Goal: Task Accomplishment & Management: Manage account settings

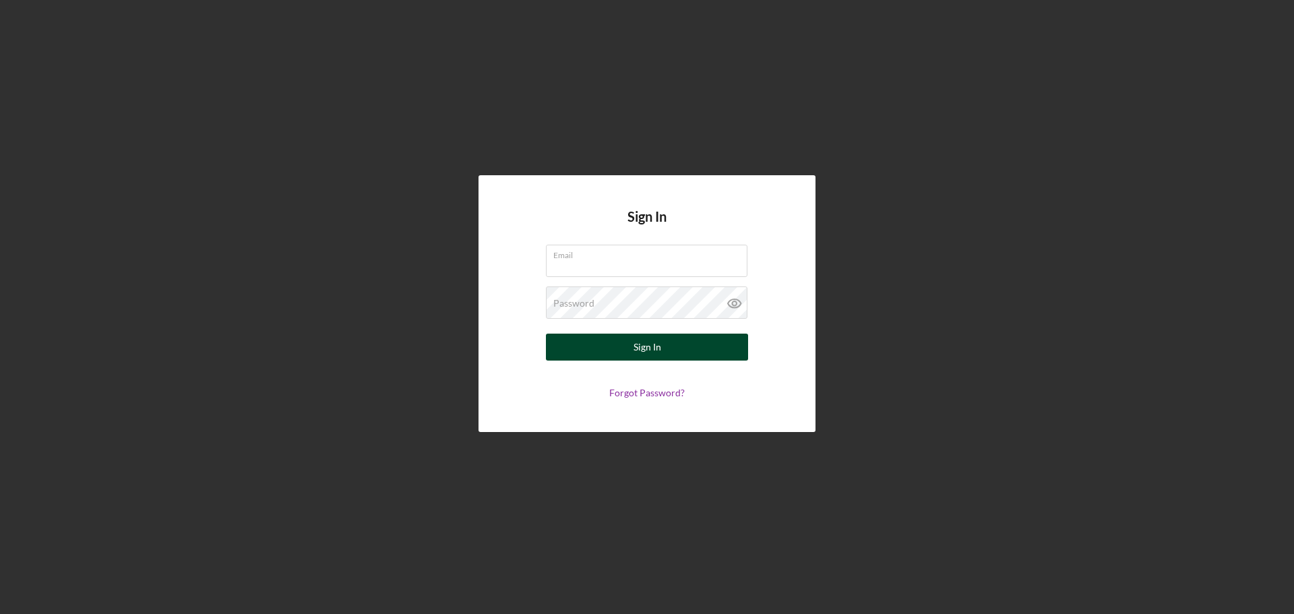
type input "hfarah@womenventure.org"
click at [607, 352] on button "Sign In" at bounding box center [647, 347] width 202 height 27
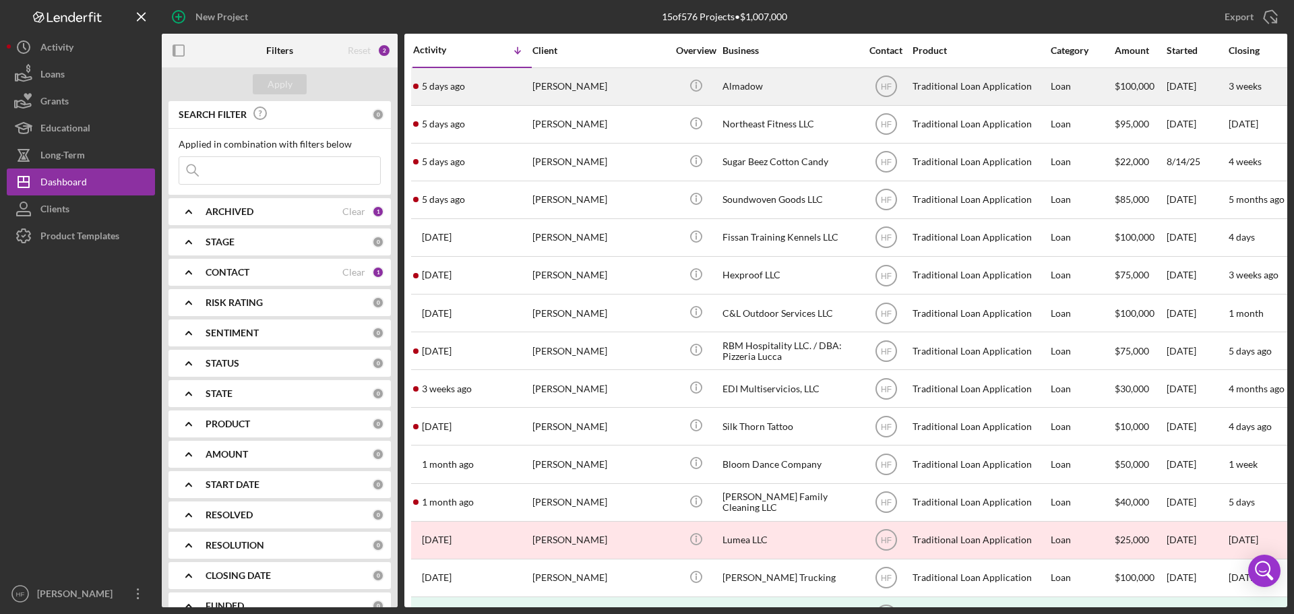
click at [546, 100] on div "Hamdi Shabele" at bounding box center [599, 87] width 135 height 36
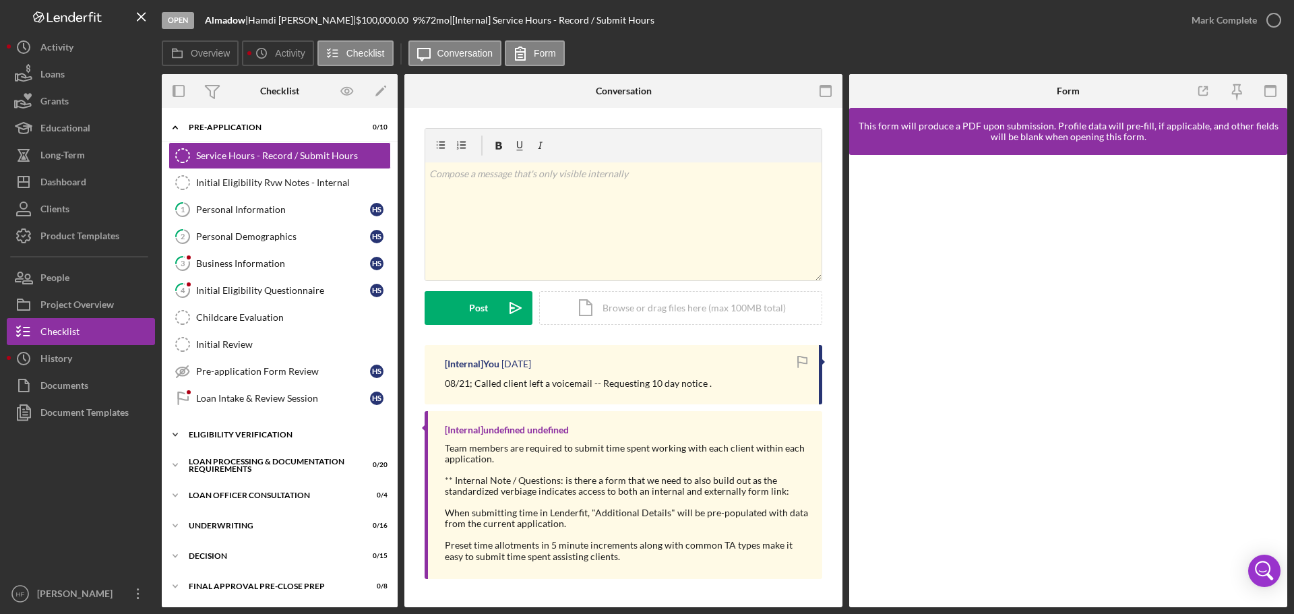
click at [175, 437] on icon "Icon/Expander" at bounding box center [175, 434] width 27 height 27
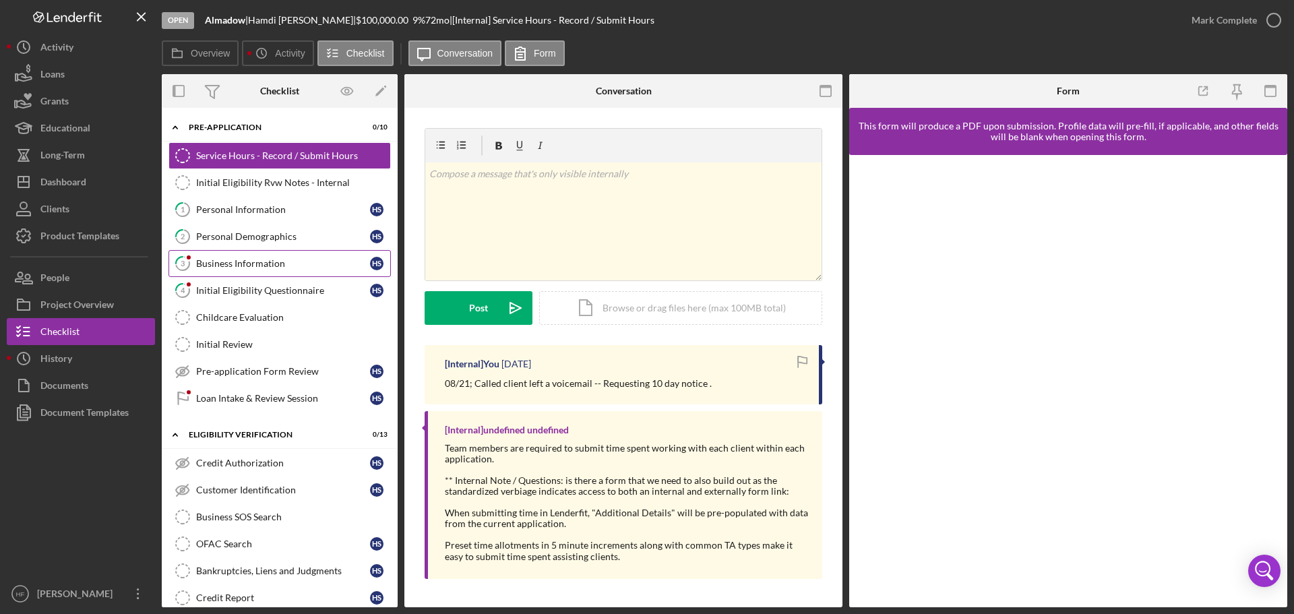
click at [288, 267] on div "Business Information" at bounding box center [283, 263] width 174 height 11
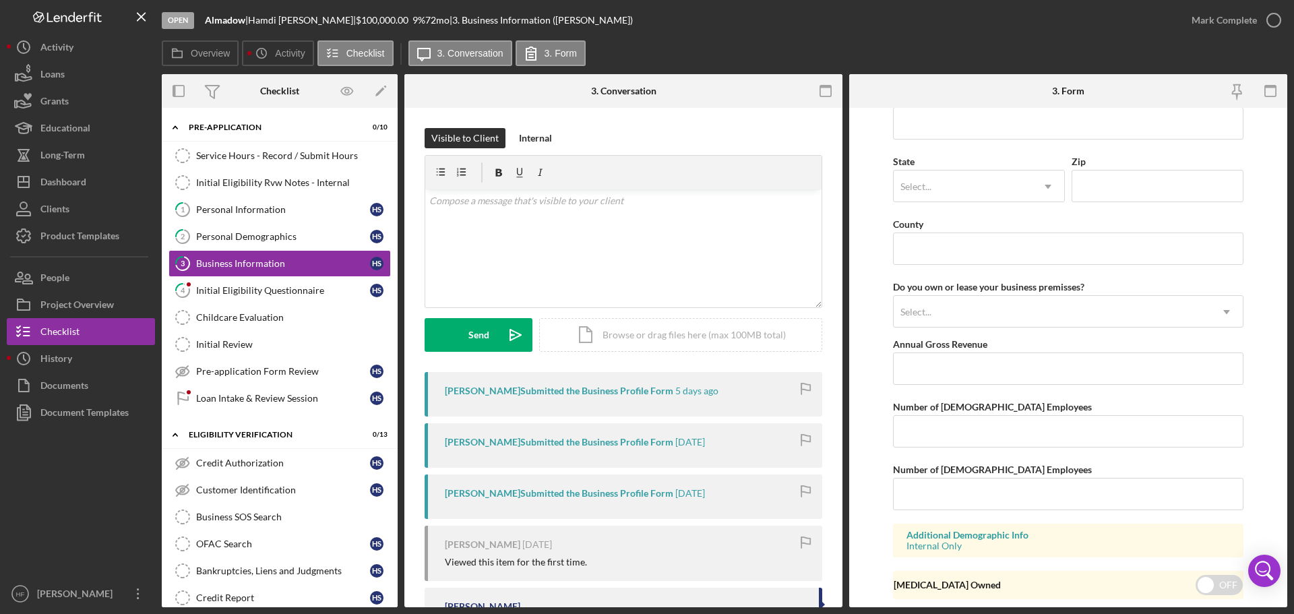
scroll to position [1213, 0]
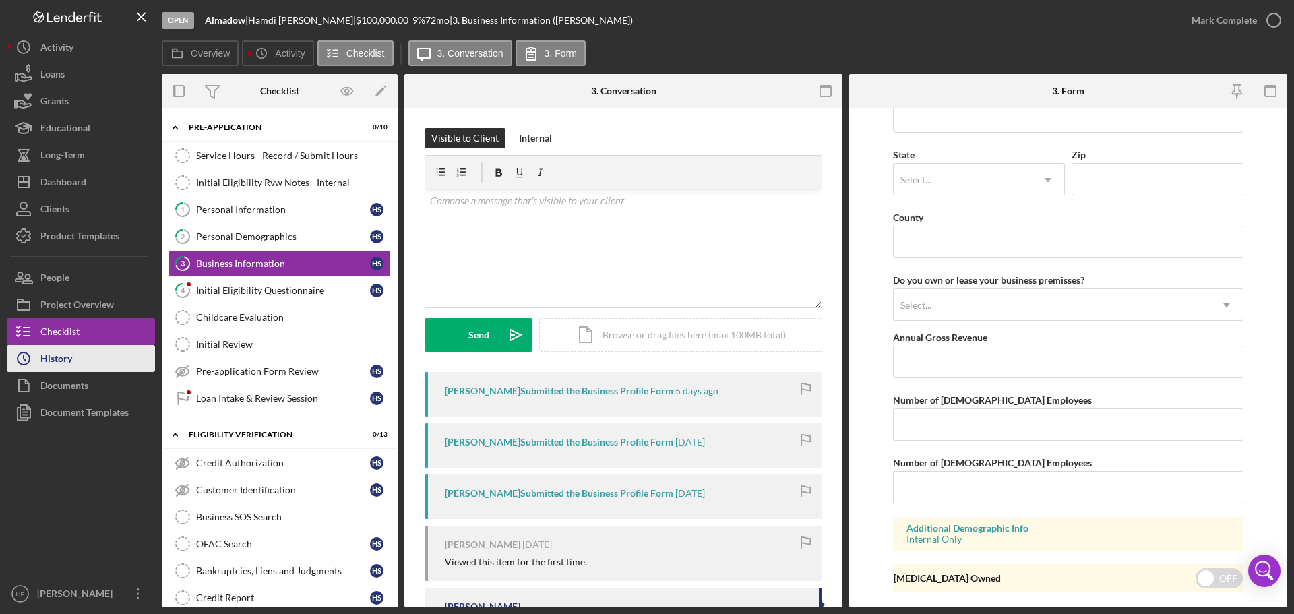
click at [51, 351] on div "History" at bounding box center [56, 360] width 32 height 30
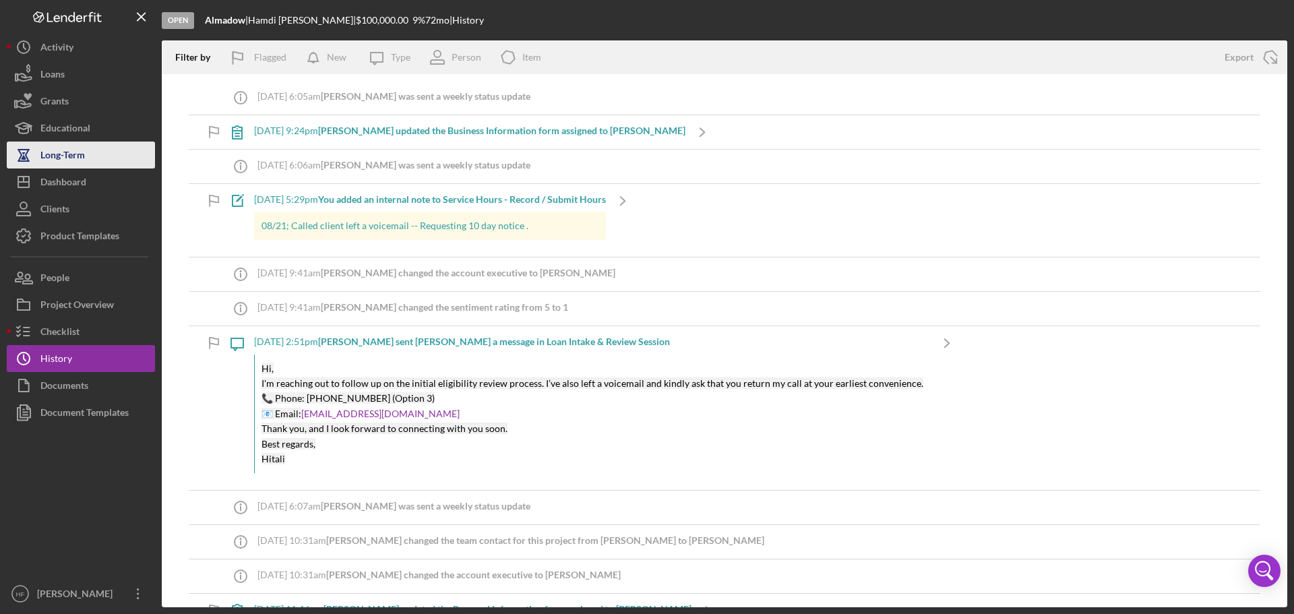
click at [58, 156] on div "Long-Term" at bounding box center [62, 157] width 44 height 30
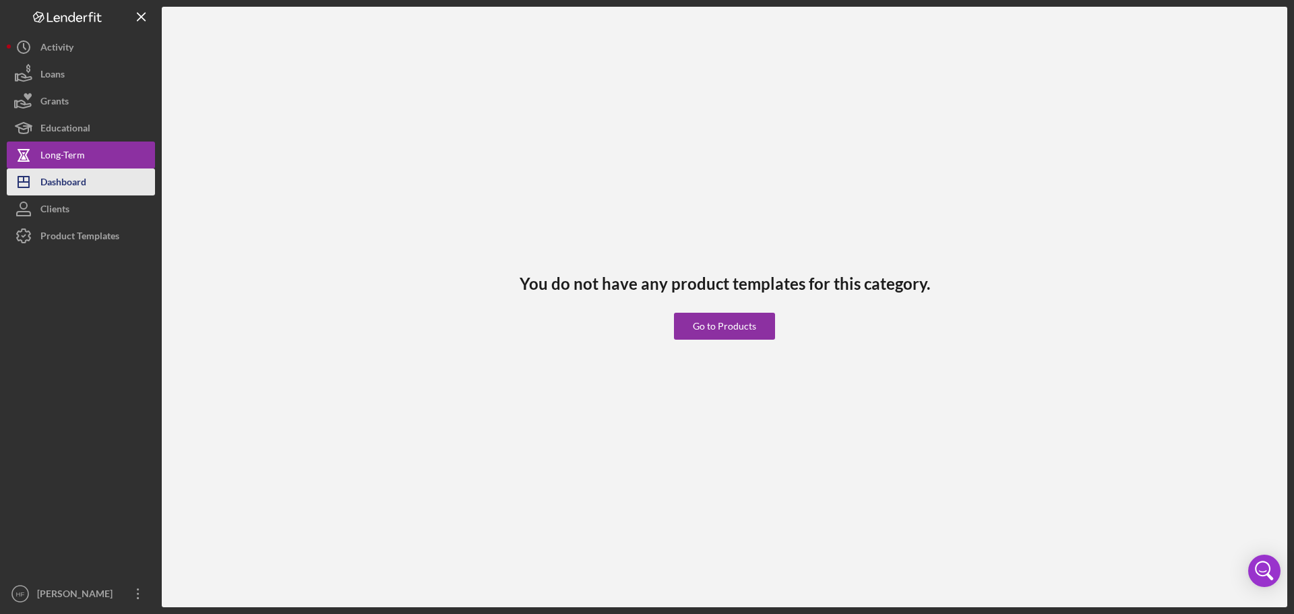
click at [62, 182] on div "Dashboard" at bounding box center [63, 184] width 46 height 30
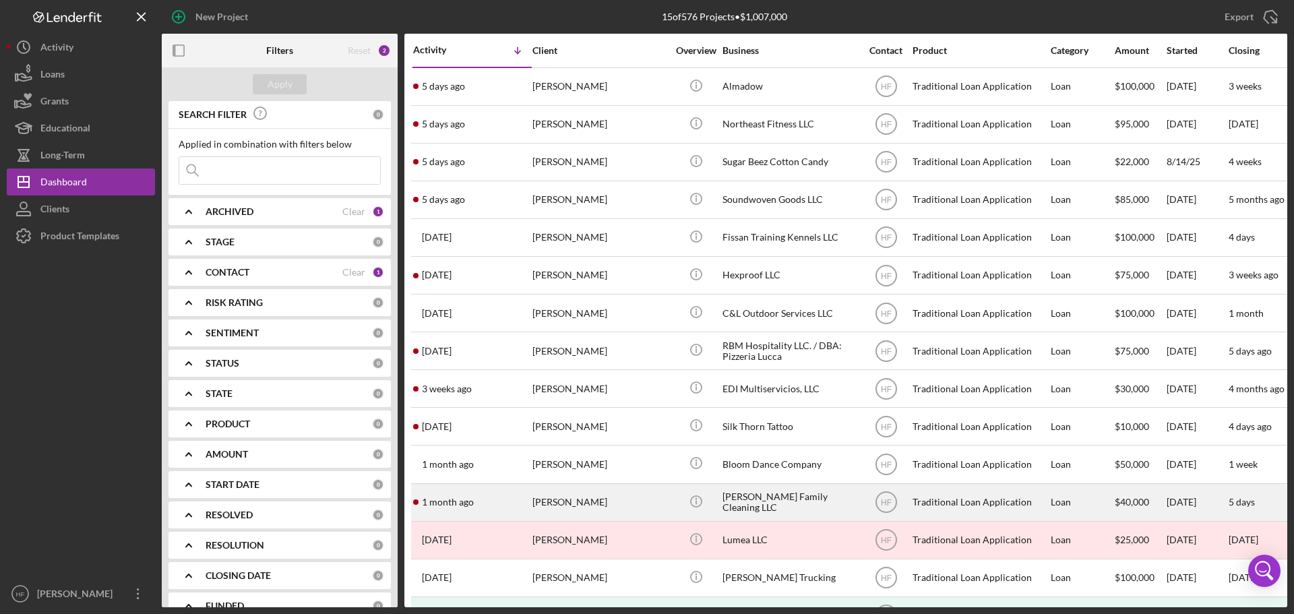
click at [434, 504] on time "1 month ago" at bounding box center [448, 502] width 52 height 11
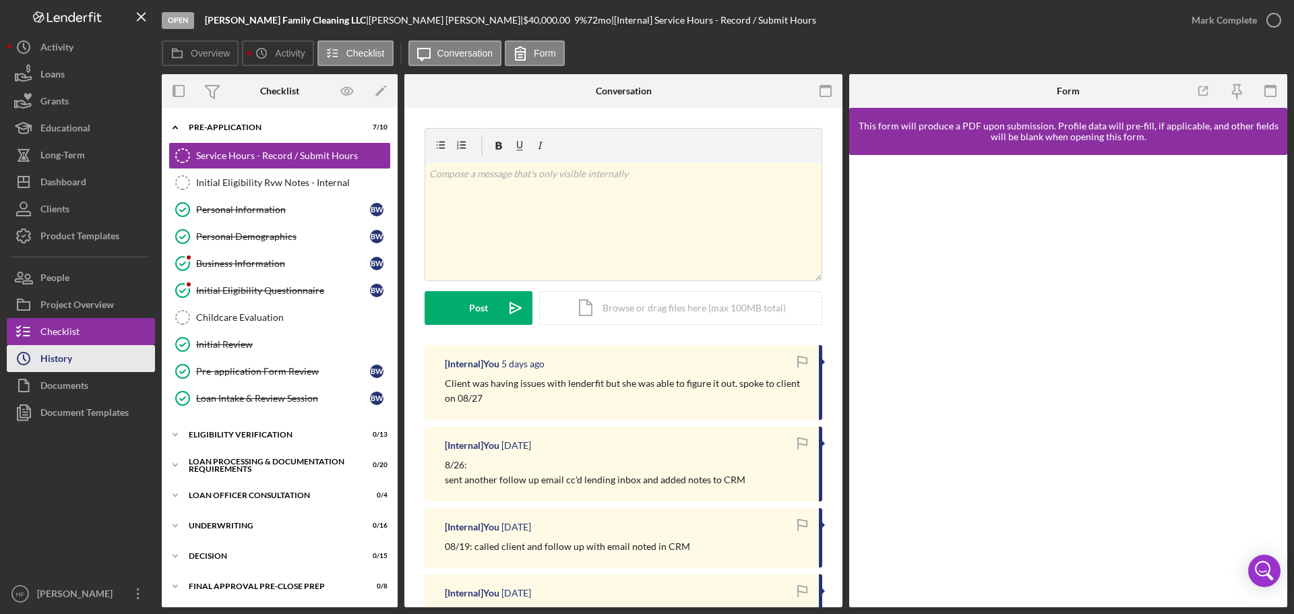
click at [106, 355] on button "Icon/History History" at bounding box center [81, 358] width 148 height 27
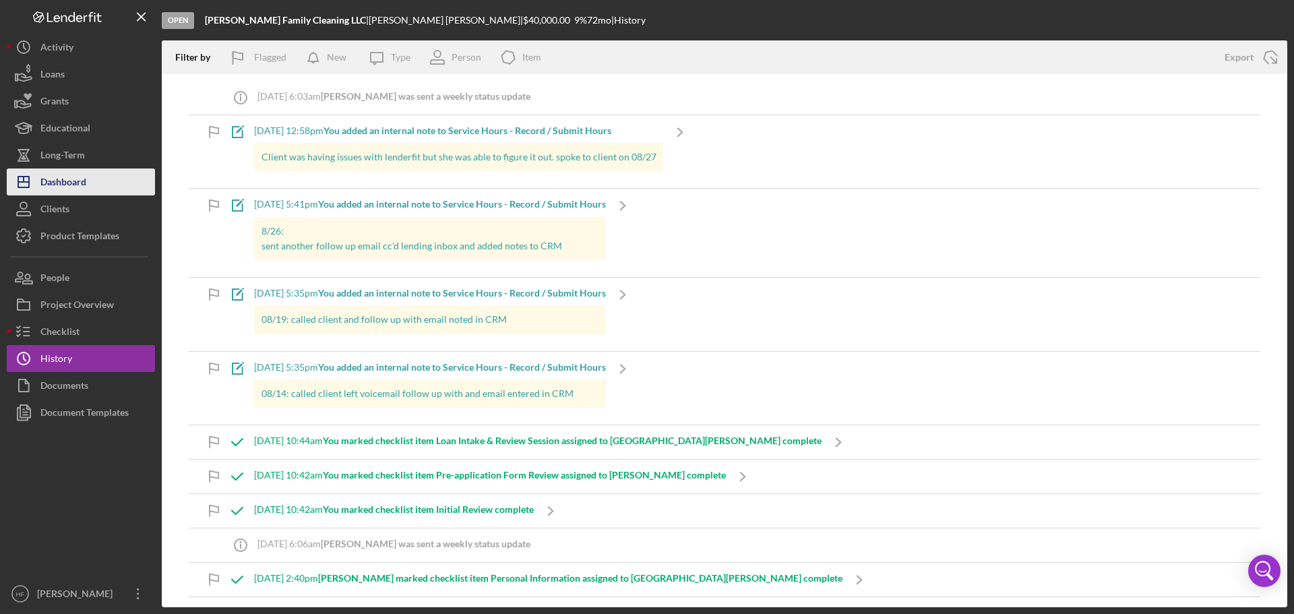
drag, startPoint x: 70, startPoint y: 189, endPoint x: 84, endPoint y: 189, distance: 13.5
click at [70, 189] on div "Dashboard" at bounding box center [63, 184] width 46 height 30
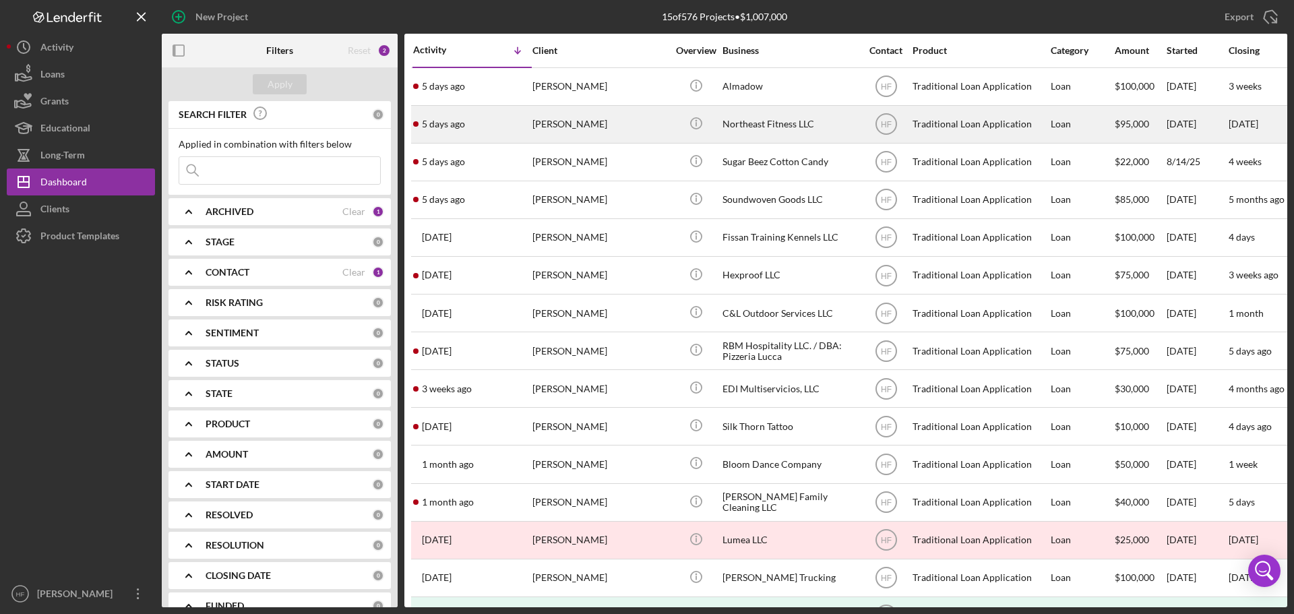
click at [560, 128] on div "Elizabeth Ziegler" at bounding box center [599, 124] width 135 height 36
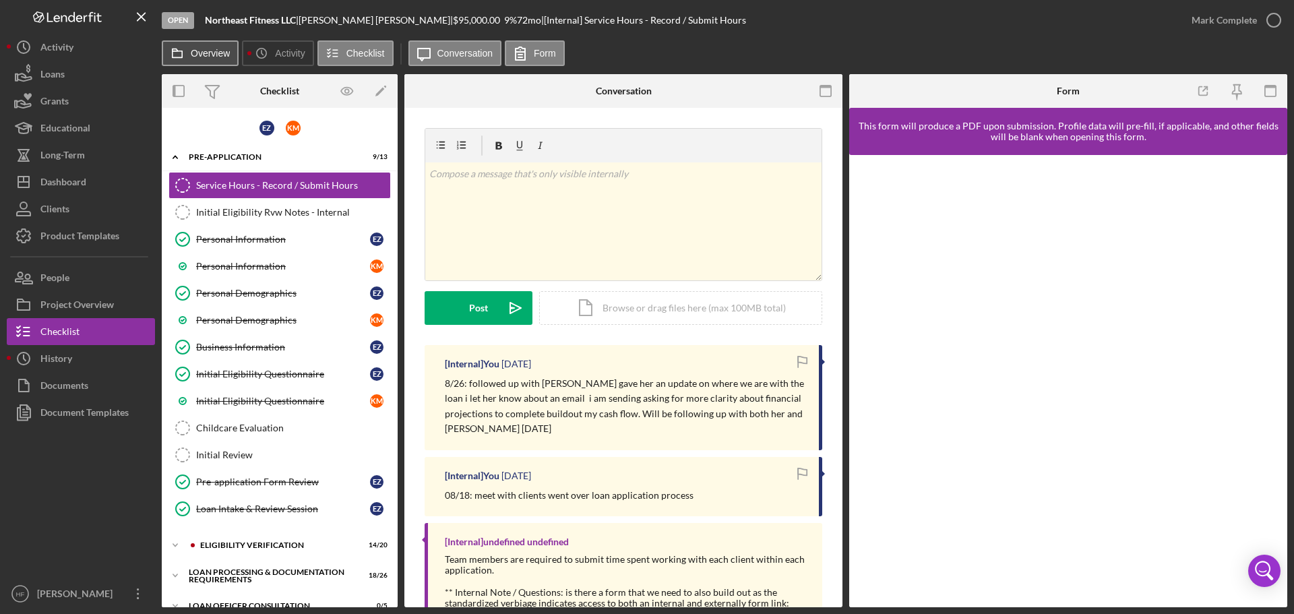
click at [200, 50] on label "Overview" at bounding box center [210, 53] width 39 height 11
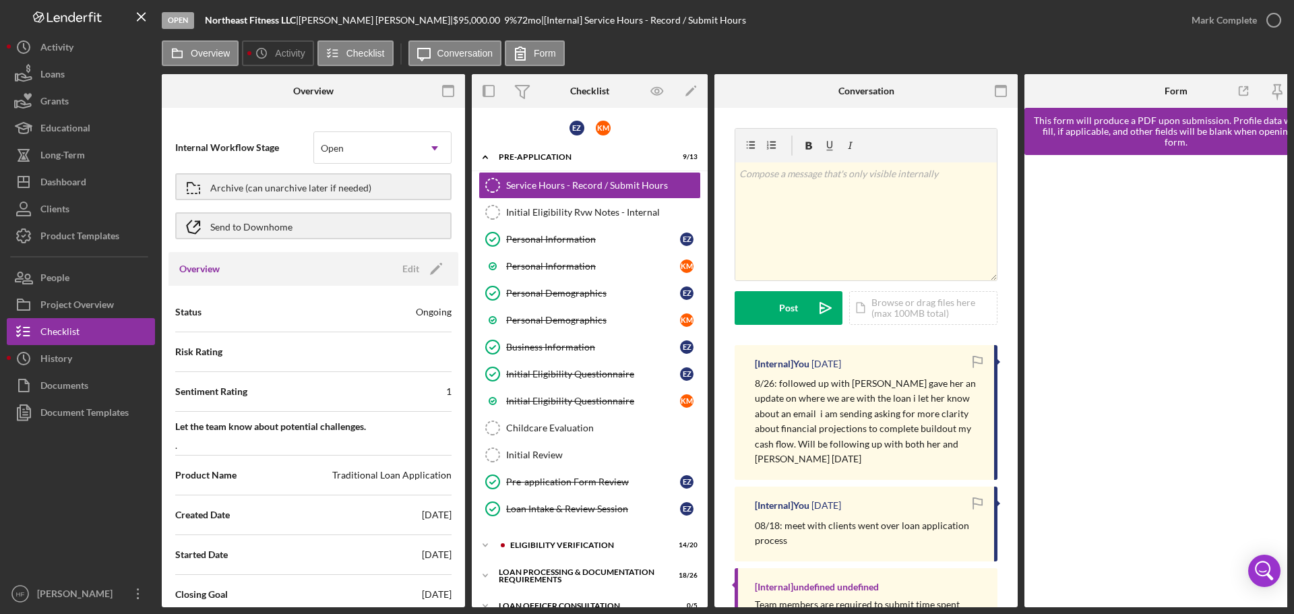
click at [440, 386] on div "Sentiment Rating 1" at bounding box center [313, 392] width 276 height 34
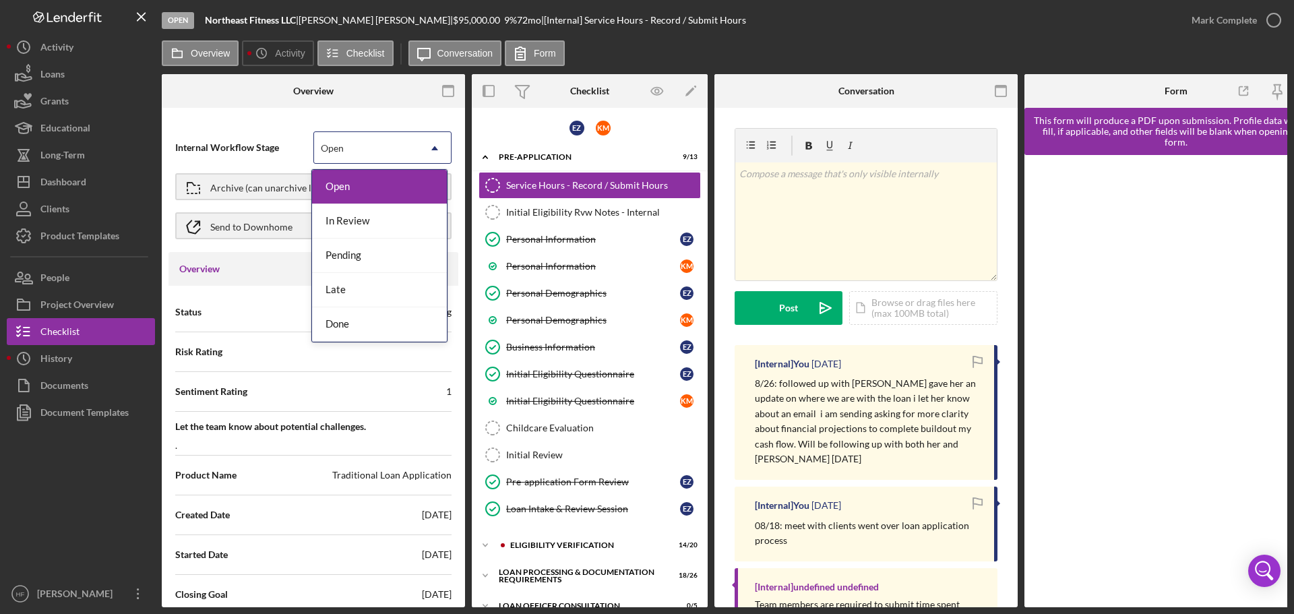
click at [419, 148] on icon "Icon/Dropdown Arrow" at bounding box center [435, 148] width 32 height 32
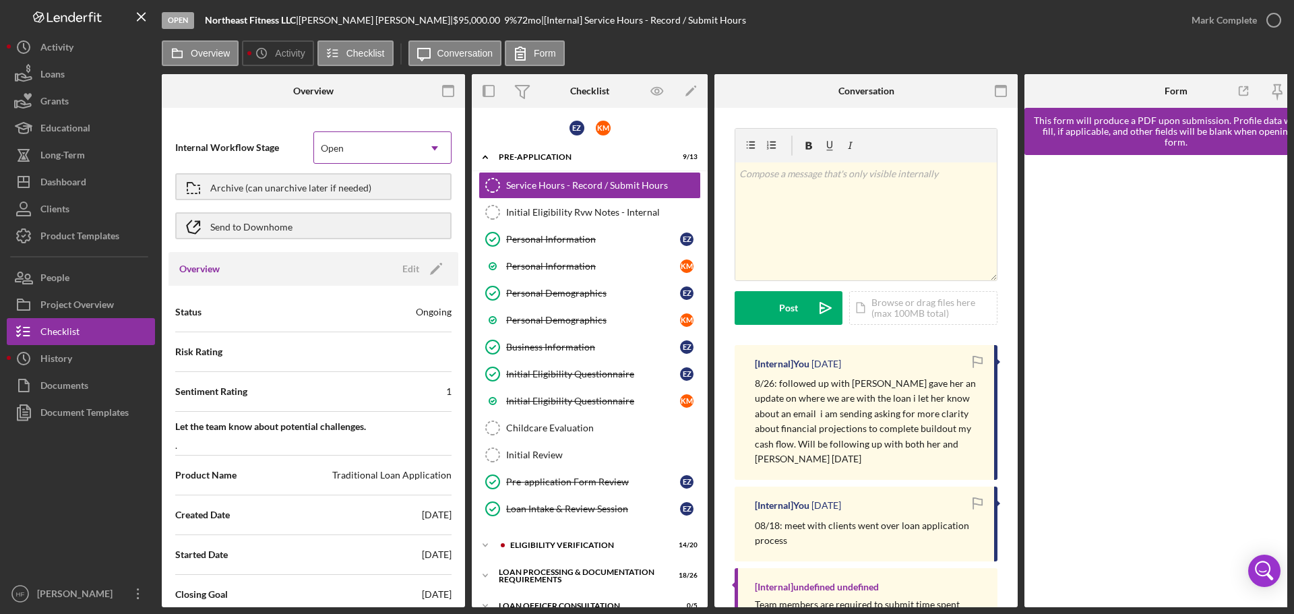
click at [419, 148] on icon "Icon/Dropdown Arrow" at bounding box center [435, 148] width 32 height 32
click at [419, 270] on icon "Icon/Edit" at bounding box center [436, 269] width 34 height 34
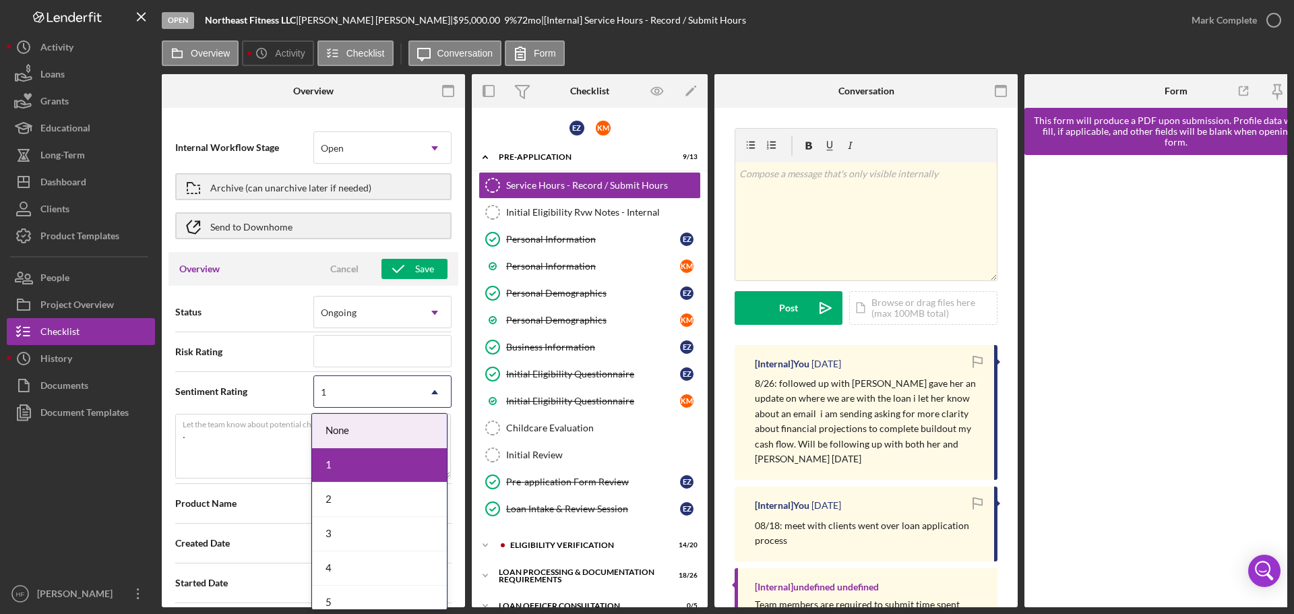
click at [427, 392] on icon "Icon/Dropdown Arrow" at bounding box center [435, 392] width 32 height 32
click at [398, 599] on div "5" at bounding box center [379, 603] width 135 height 34
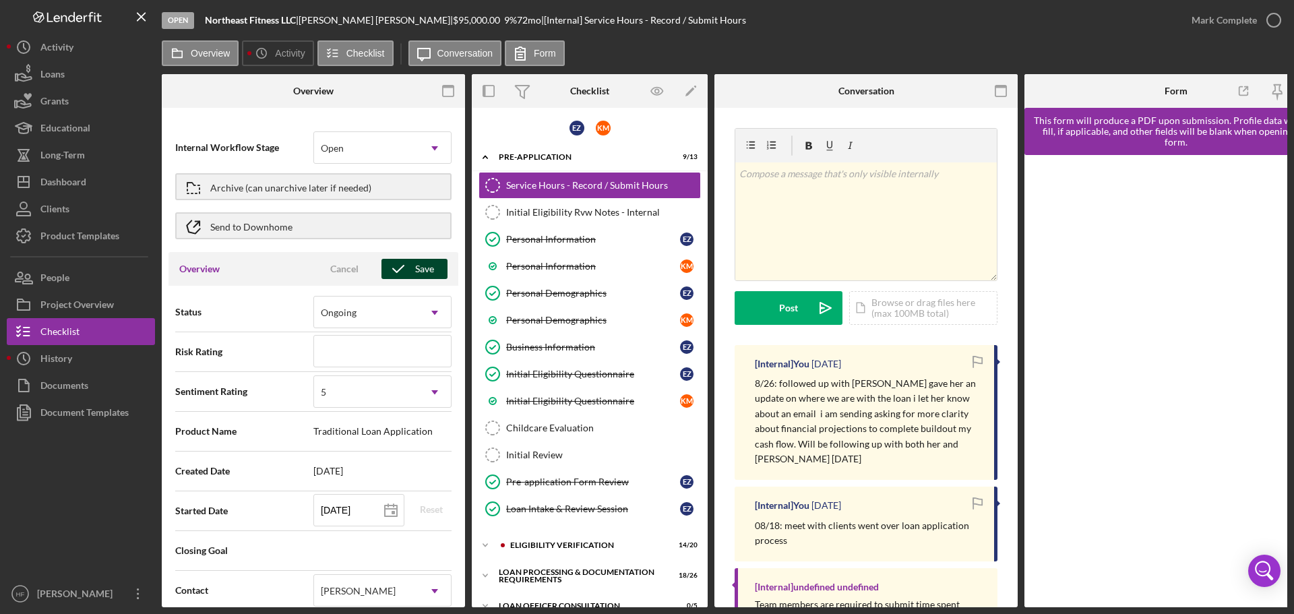
click at [423, 272] on div "Save" at bounding box center [424, 269] width 19 height 20
type textarea "Here's a snapshot of information that has been fully approved, as well as the i…"
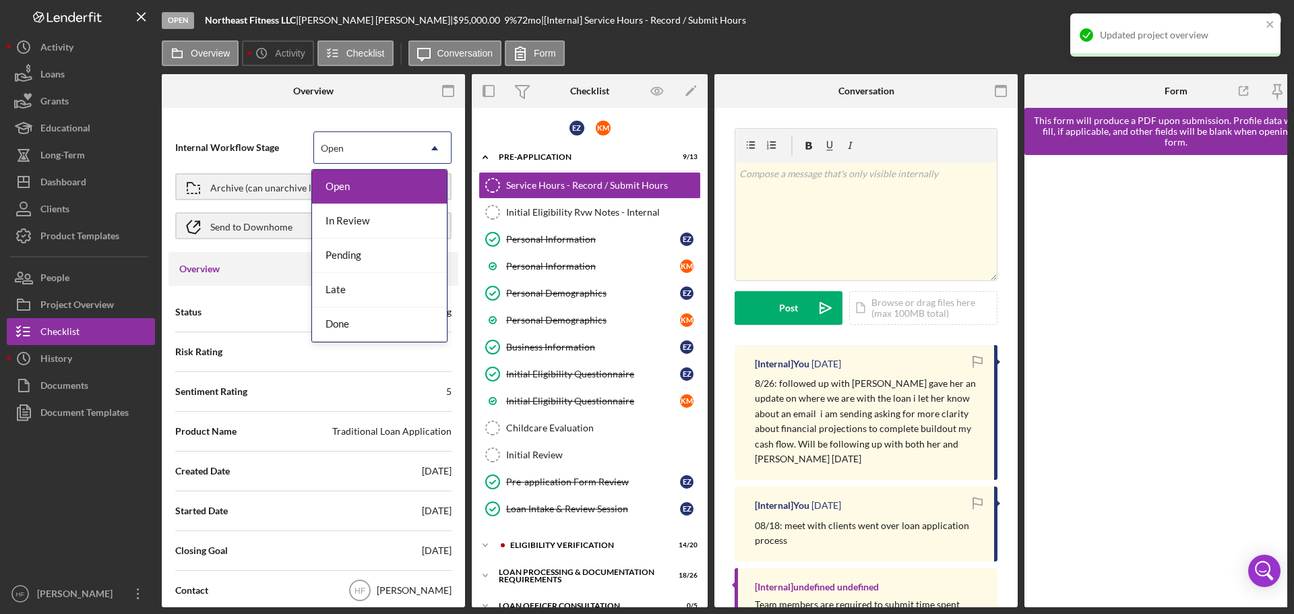
click at [421, 153] on icon "Icon/Dropdown Arrow" at bounding box center [435, 148] width 32 height 32
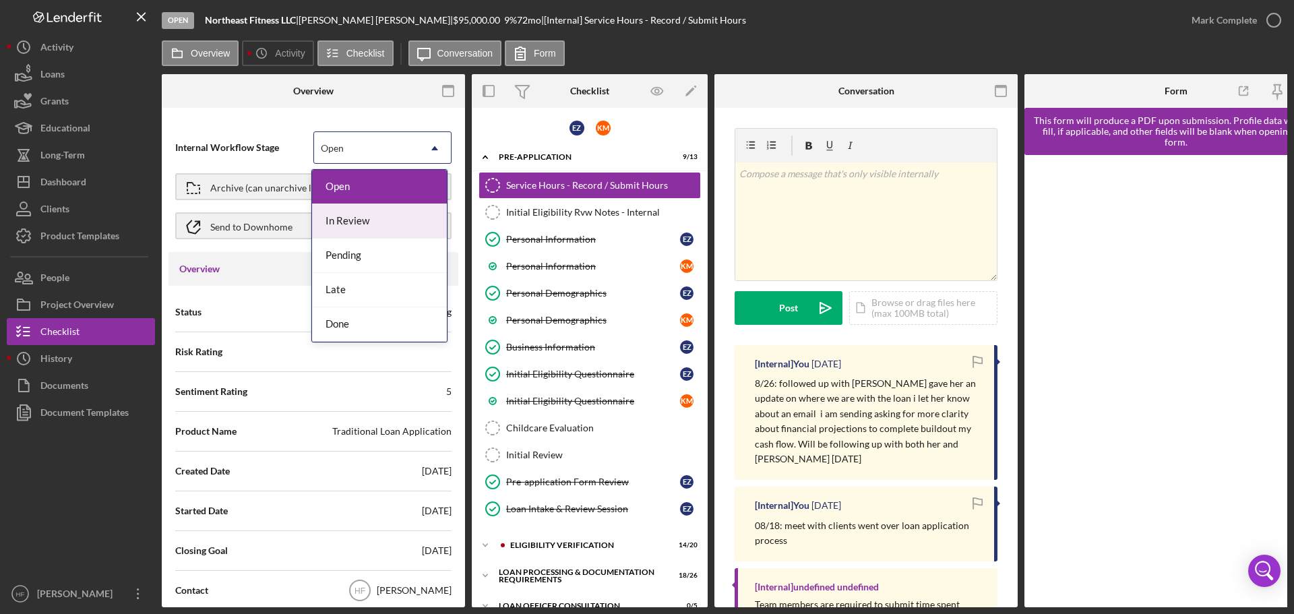
click at [402, 225] on div "In Review" at bounding box center [379, 221] width 135 height 34
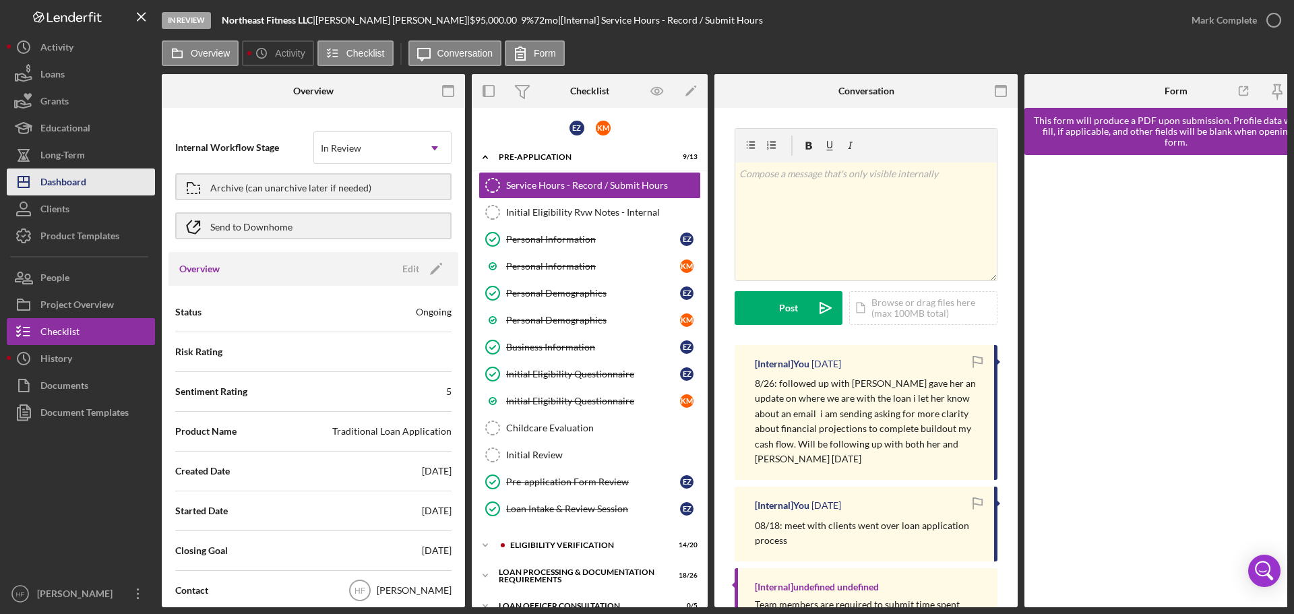
click at [81, 181] on div "Dashboard" at bounding box center [63, 184] width 46 height 30
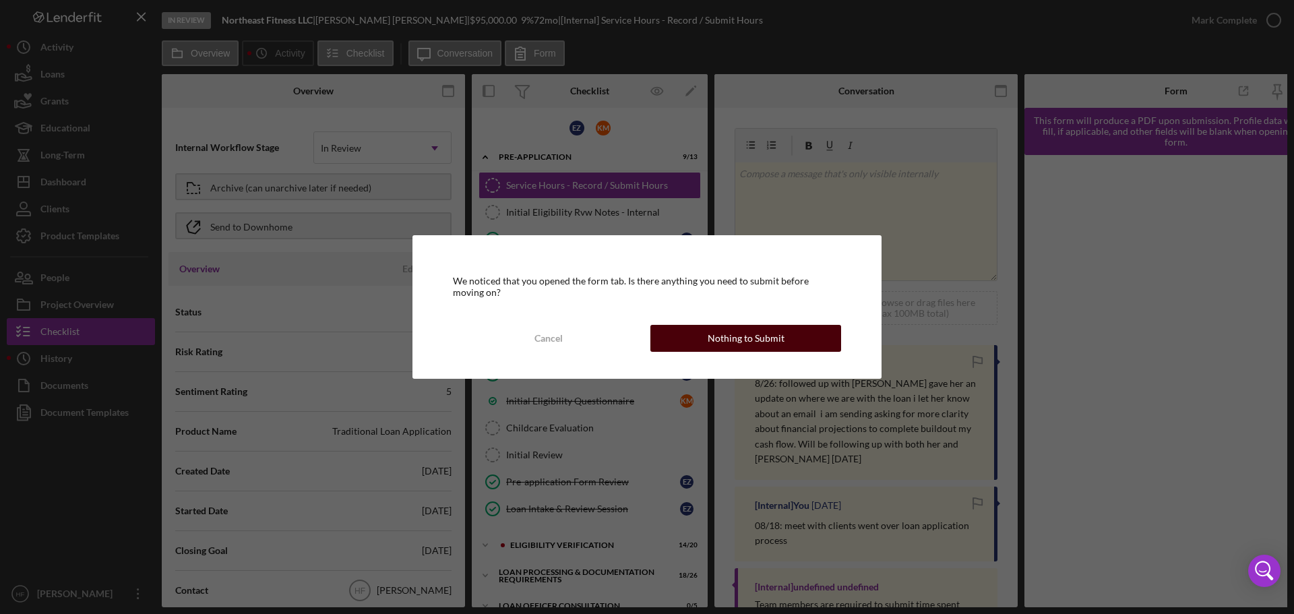
click at [778, 332] on div "Nothing to Submit" at bounding box center [746, 338] width 77 height 27
